Goal: Check status

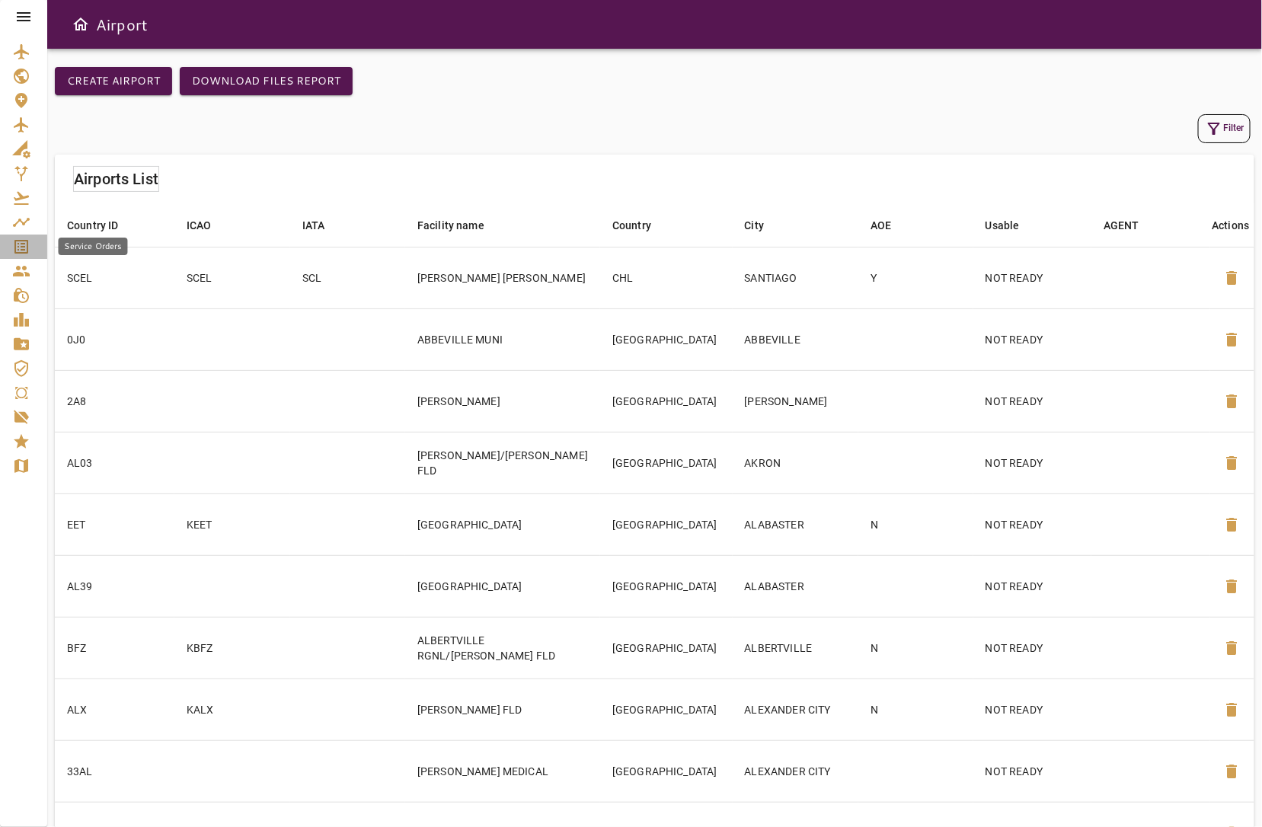
click at [20, 238] on icon "Service Orders" at bounding box center [21, 247] width 18 height 18
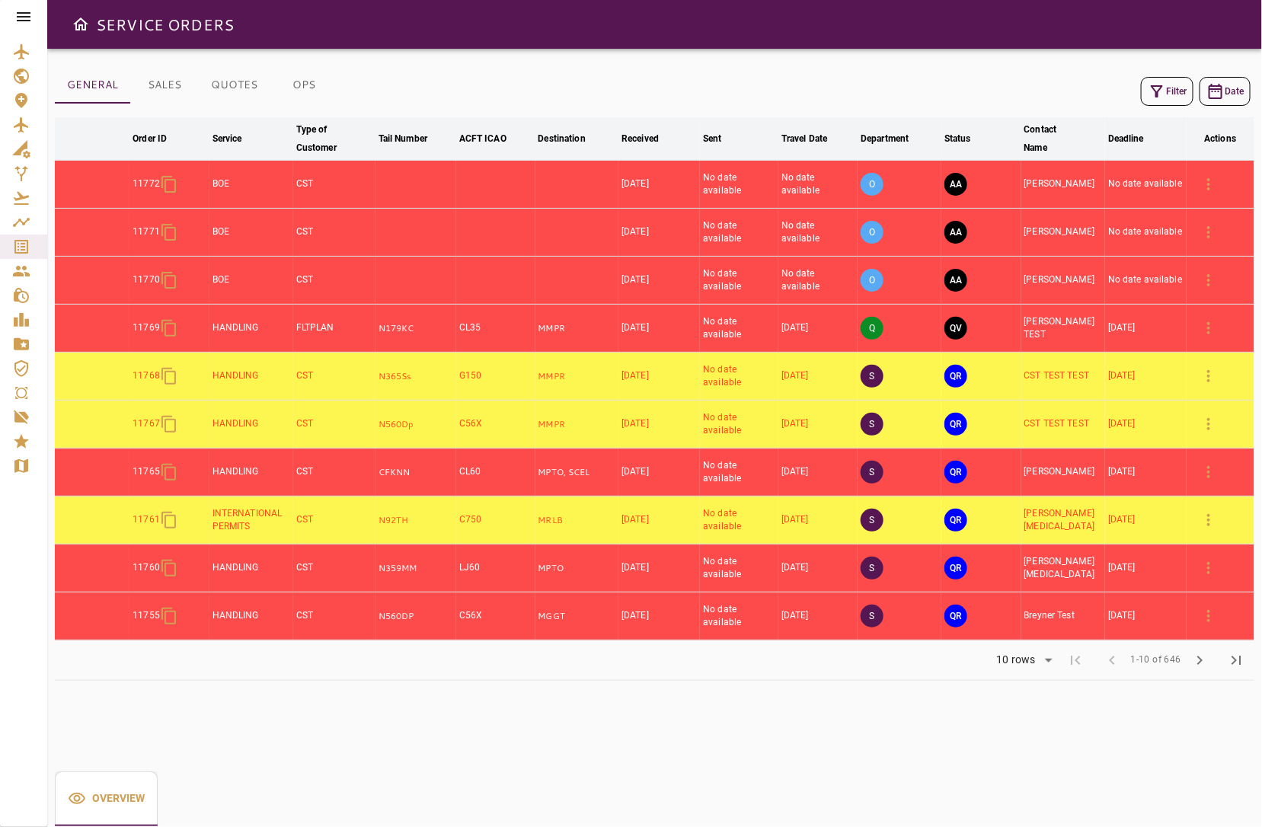
click at [663, 464] on td "[DATE]" at bounding box center [660, 473] width 82 height 48
click at [707, 481] on td "No date available" at bounding box center [739, 473] width 78 height 48
click at [1213, 469] on icon "button" at bounding box center [1209, 472] width 18 height 18
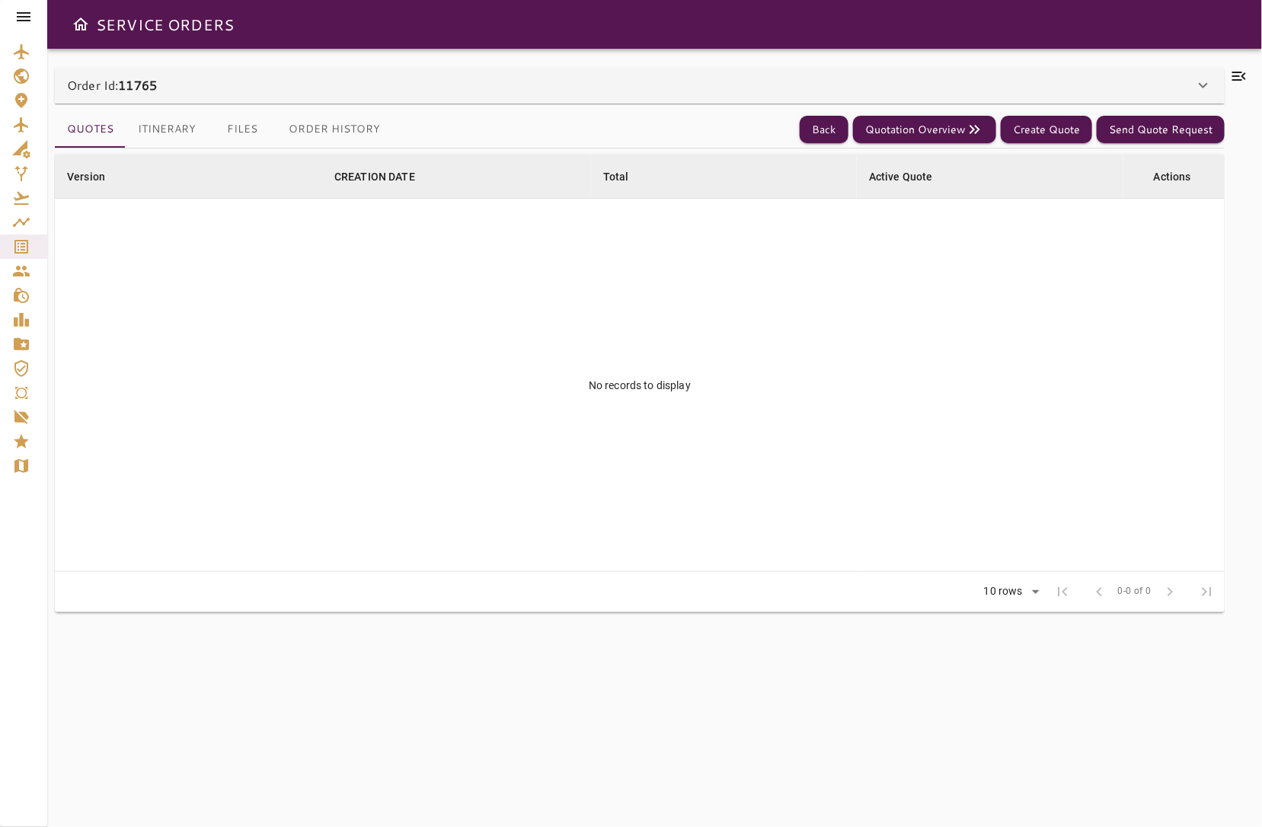
click at [161, 119] on button "Itinerary" at bounding box center [167, 129] width 82 height 37
